Goal: Information Seeking & Learning: Understand process/instructions

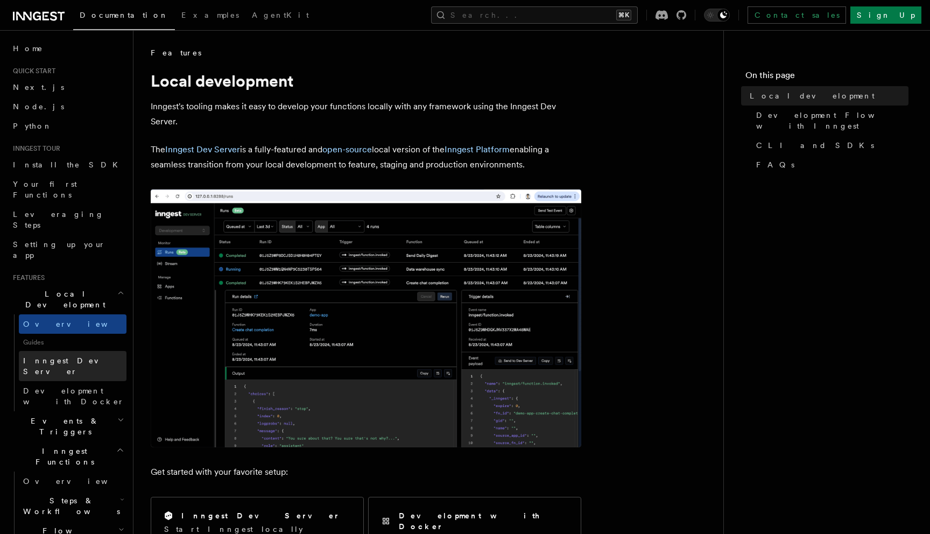
click at [83, 351] on link "Inngest Dev Server" at bounding box center [73, 366] width 108 height 30
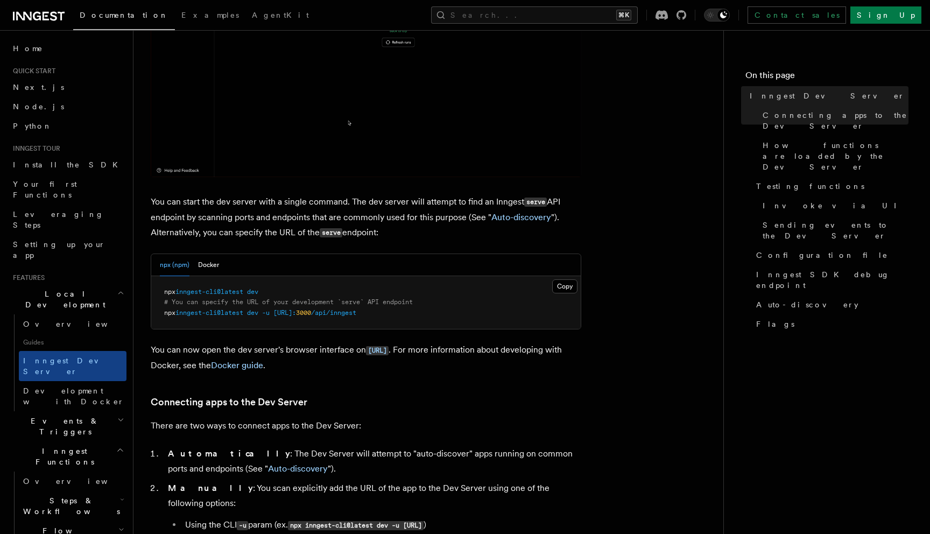
scroll to position [342, 0]
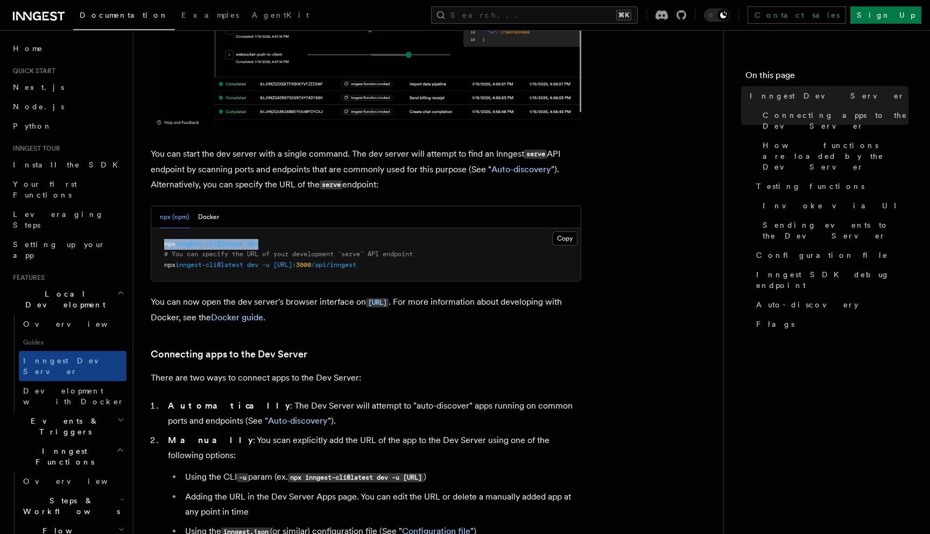
drag, startPoint x: 267, startPoint y: 244, endPoint x: 152, endPoint y: 244, distance: 114.7
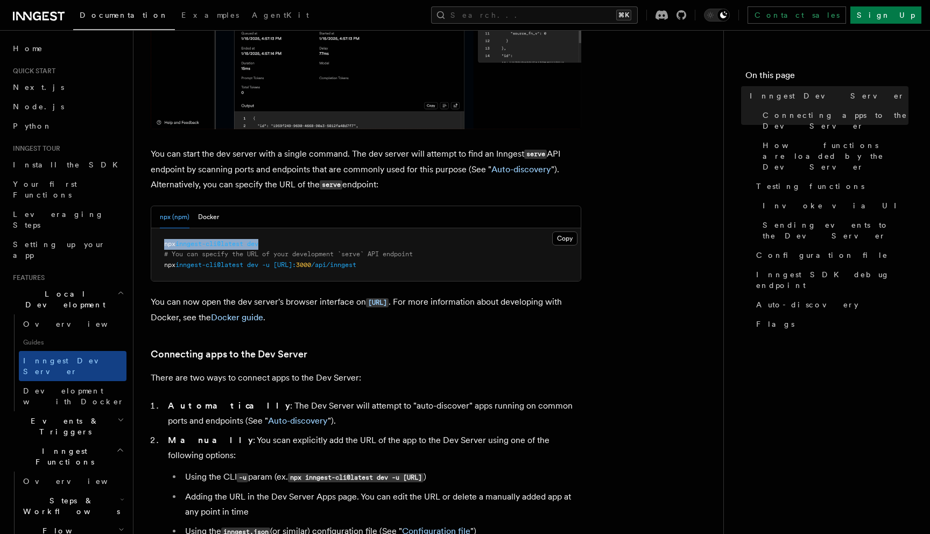
click at [152, 244] on pre "npx inngest-cli@latest dev # You can specify the URL of your development `serve…" at bounding box center [366, 254] width 430 height 53
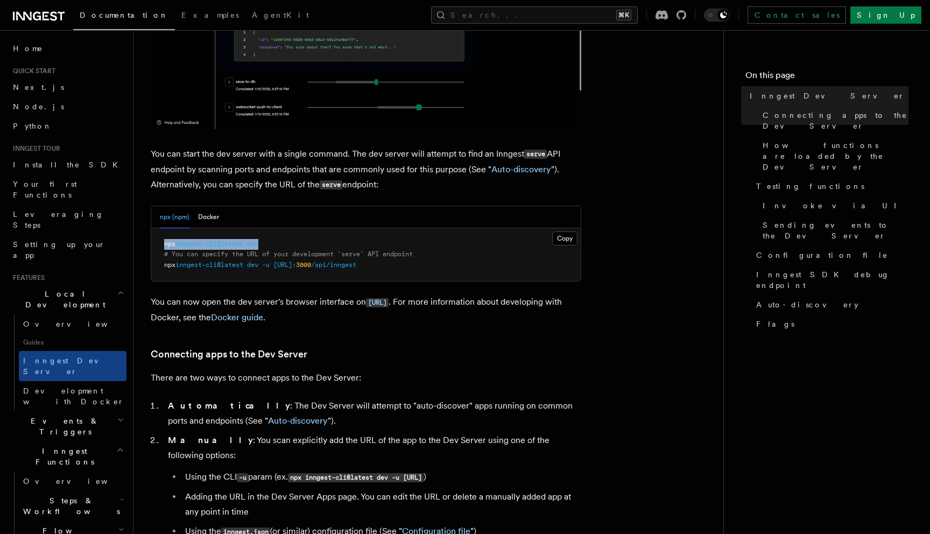
copy span "npx inngest-cli@latest dev"
